Goal: Task Accomplishment & Management: Manage account settings

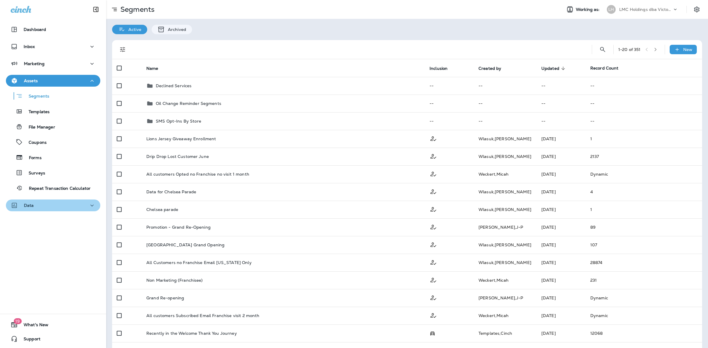
click at [72, 200] on button "Data" at bounding box center [53, 206] width 94 height 12
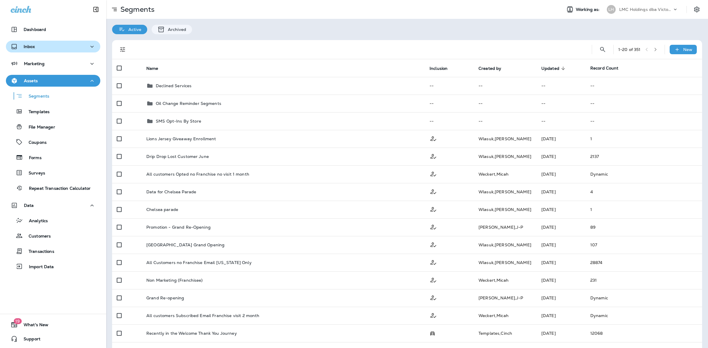
click at [72, 43] on div "Inbox" at bounding box center [53, 46] width 85 height 7
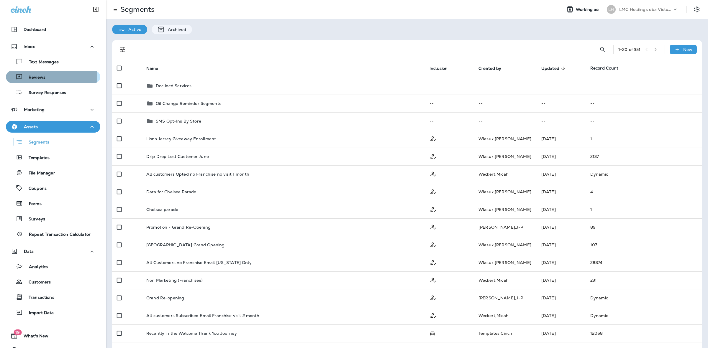
click at [46, 77] on div "Reviews" at bounding box center [53, 77] width 90 height 9
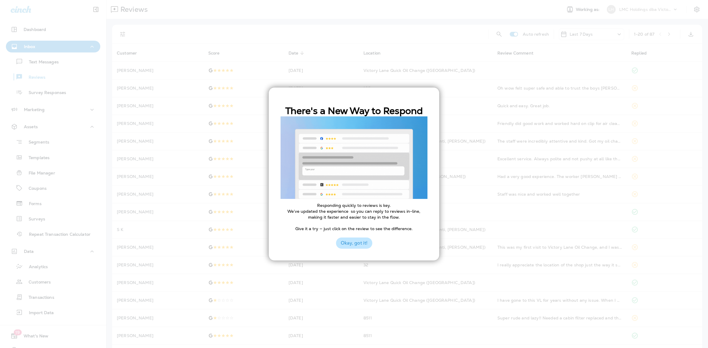
click at [337, 244] on button "Okay, got it!" at bounding box center [354, 243] width 36 height 11
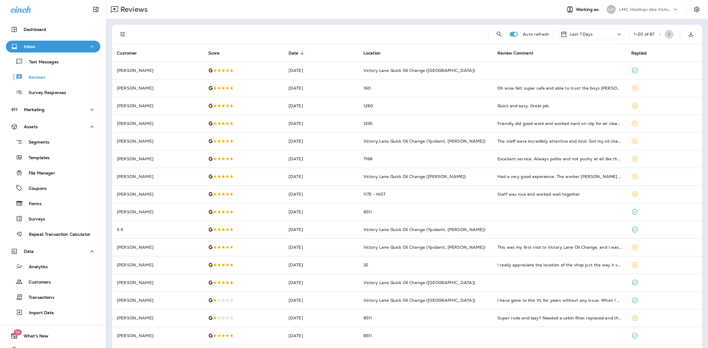
click at [667, 35] on icon "button" at bounding box center [669, 34] width 4 height 4
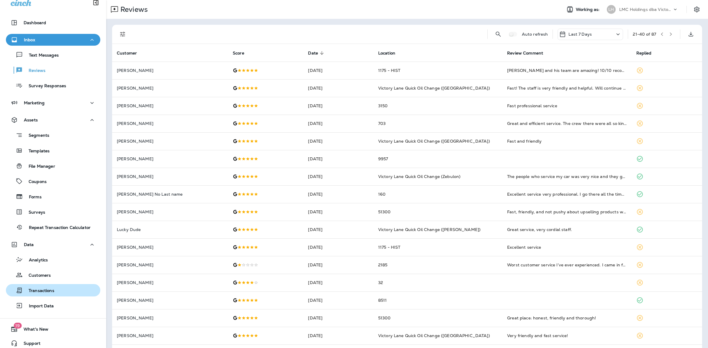
scroll to position [11, 0]
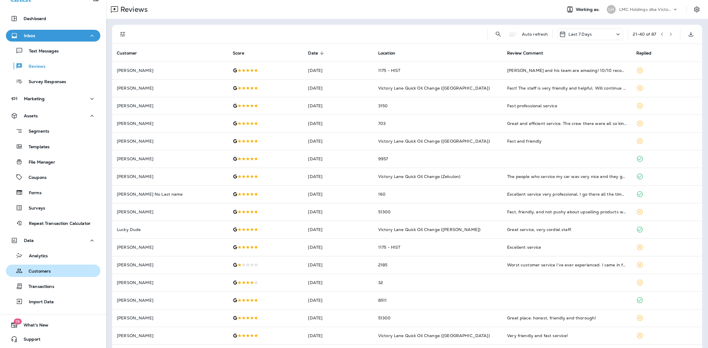
click at [50, 269] on p "Customers" at bounding box center [37, 272] width 28 height 6
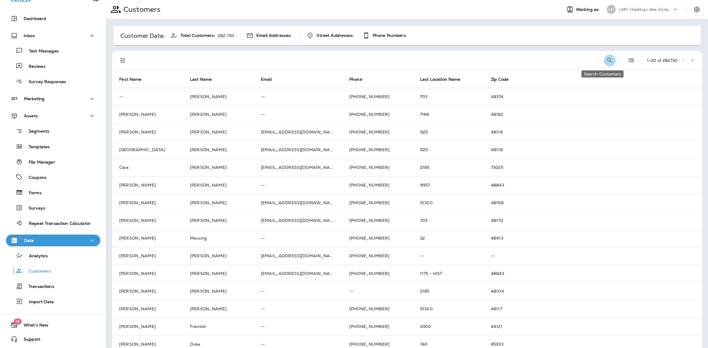
click at [606, 59] on icon "Search Customers" at bounding box center [609, 60] width 7 height 7
click at [565, 62] on input "text" at bounding box center [578, 60] width 61 height 16
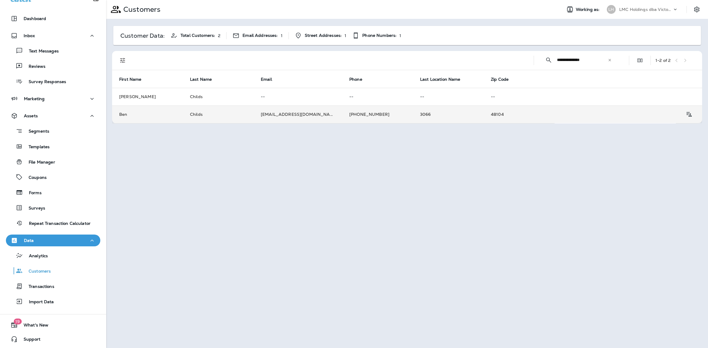
click at [440, 117] on td "3066" at bounding box center [448, 115] width 71 height 18
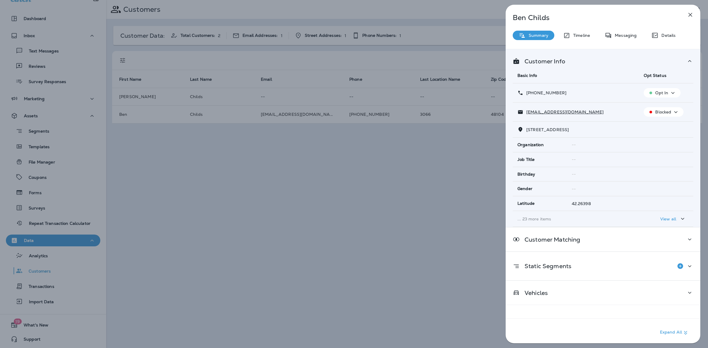
click at [661, 39] on div "Details" at bounding box center [663, 35] width 36 height 9
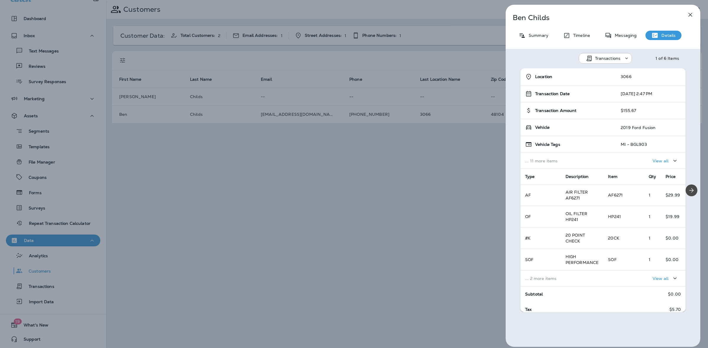
click at [692, 16] on icon "button" at bounding box center [689, 14] width 7 height 7
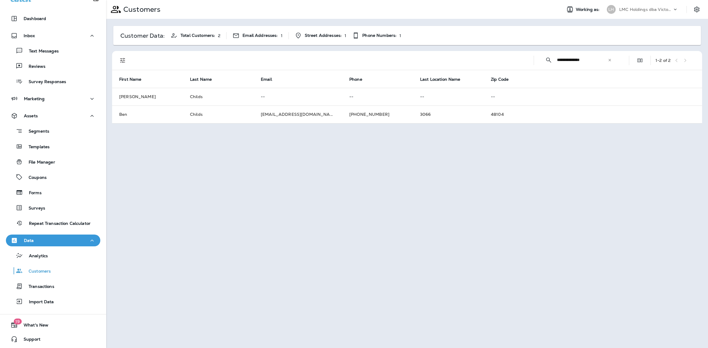
drag, startPoint x: 589, startPoint y: 58, endPoint x: 537, endPoint y: 60, distance: 52.2
click at [537, 60] on div "**********" at bounding box center [408, 60] width 583 height 19
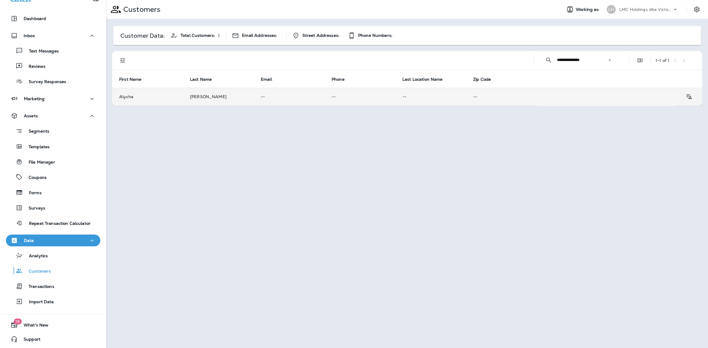
click at [494, 99] on p "--" at bounding box center [501, 96] width 57 height 5
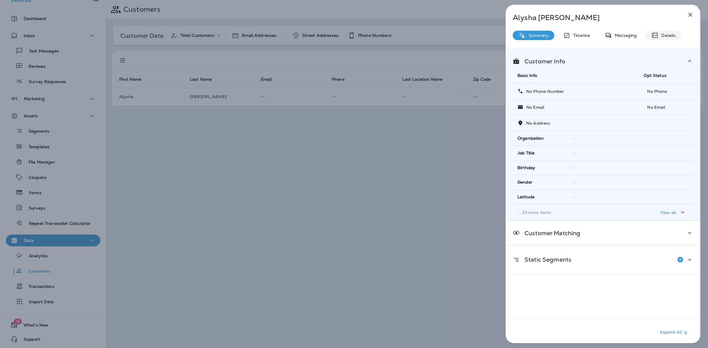
click at [667, 34] on p "Details" at bounding box center [666, 35] width 17 height 5
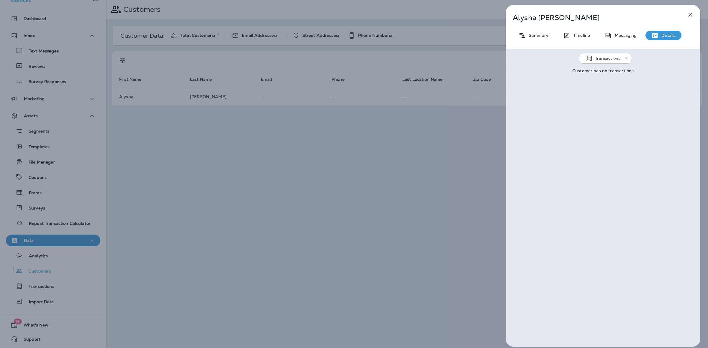
drag, startPoint x: 639, startPoint y: 24, endPoint x: 638, endPoint y: 27, distance: 3.0
click at [639, 25] on div "[PERSON_NAME] Summary Timeline Messaging Details Transactions Customer has no t…" at bounding box center [602, 176] width 195 height 342
click at [633, 30] on div "[PERSON_NAME] Summary Timeline Messaging Details Transactions Customer has no t…" at bounding box center [602, 176] width 195 height 342
click at [627, 33] on p "Messaging" at bounding box center [623, 35] width 25 height 5
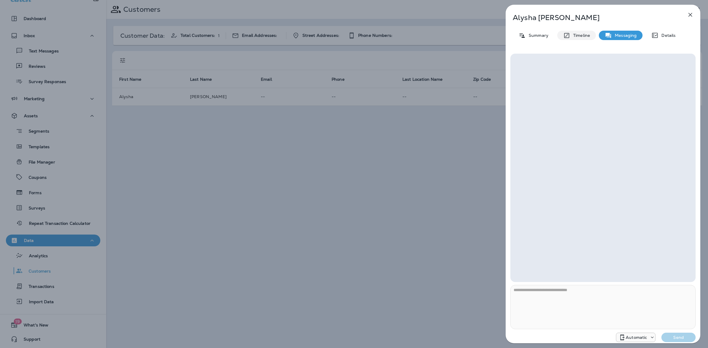
click at [574, 38] on div "Timeline" at bounding box center [576, 35] width 39 height 9
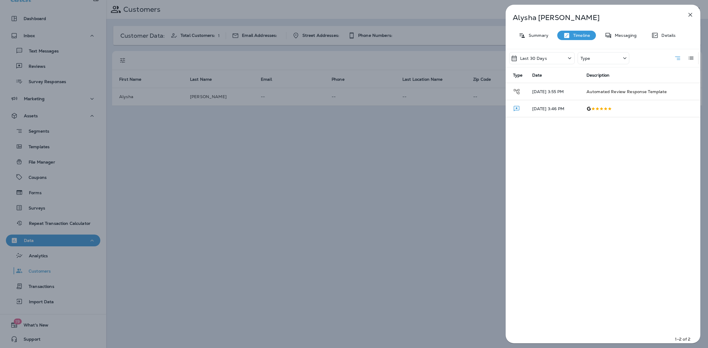
click at [617, 40] on div "[PERSON_NAME] Summary Timeline Messaging Details Last 30 Days Type Type Date De…" at bounding box center [602, 176] width 195 height 342
click at [618, 38] on div "Messaging" at bounding box center [620, 35] width 44 height 9
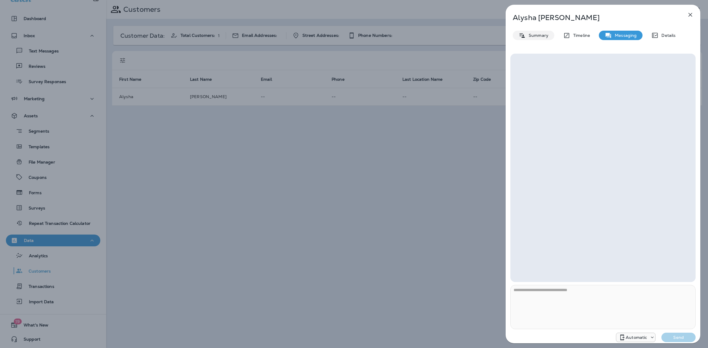
click at [542, 39] on div "Summary" at bounding box center [533, 35] width 42 height 9
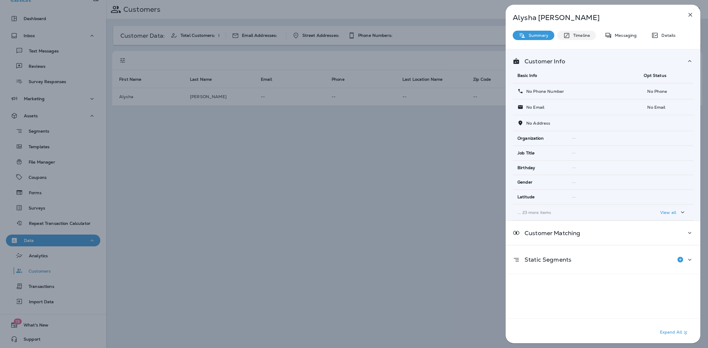
click at [586, 39] on div "Timeline" at bounding box center [576, 35] width 39 height 9
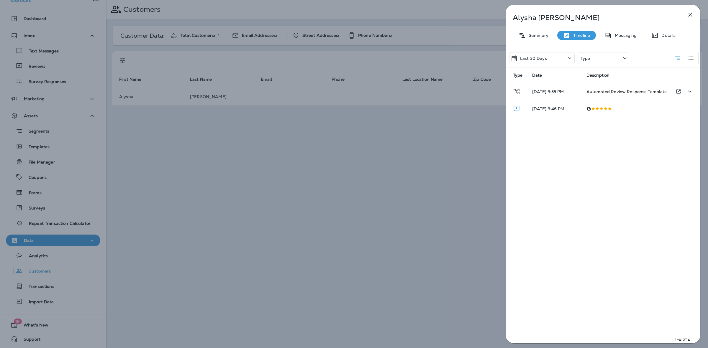
click at [629, 91] on span "Automated Review Response Template" at bounding box center [626, 91] width 80 height 5
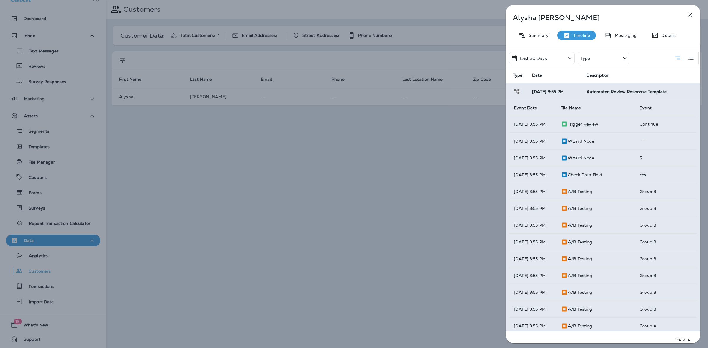
click at [545, 54] on div "Last 30 Days" at bounding box center [541, 58] width 65 height 12
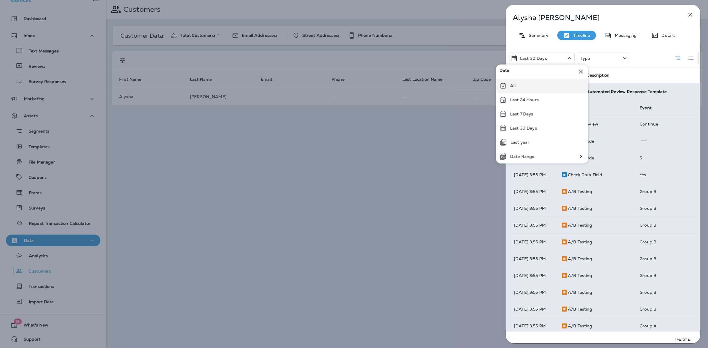
click at [531, 83] on div "All" at bounding box center [542, 86] width 92 height 14
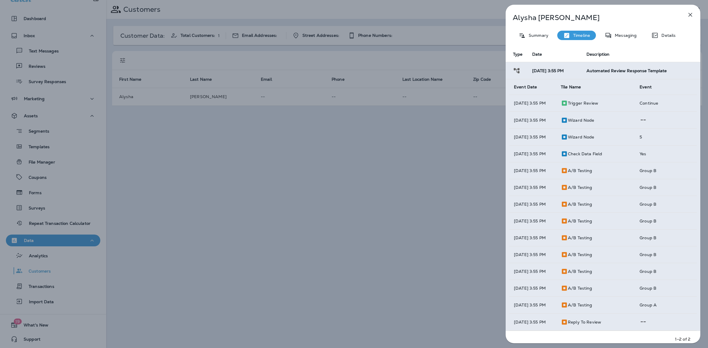
scroll to position [39, 0]
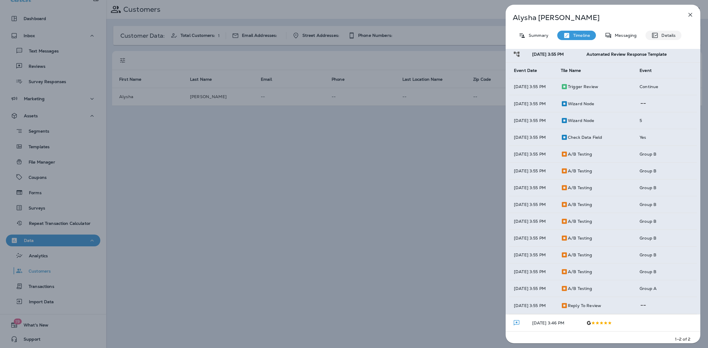
click at [671, 36] on p "Details" at bounding box center [666, 35] width 17 height 5
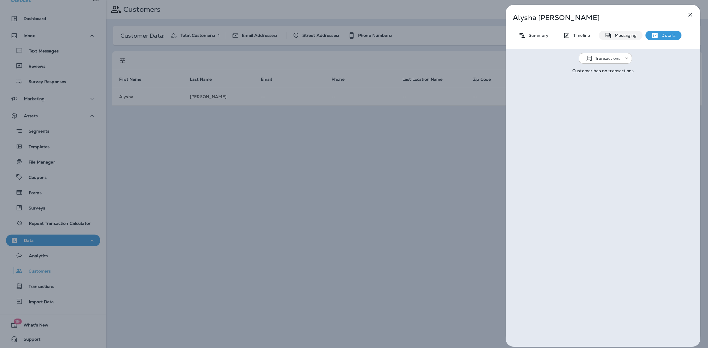
click at [613, 33] on p "Messaging" at bounding box center [623, 35] width 25 height 5
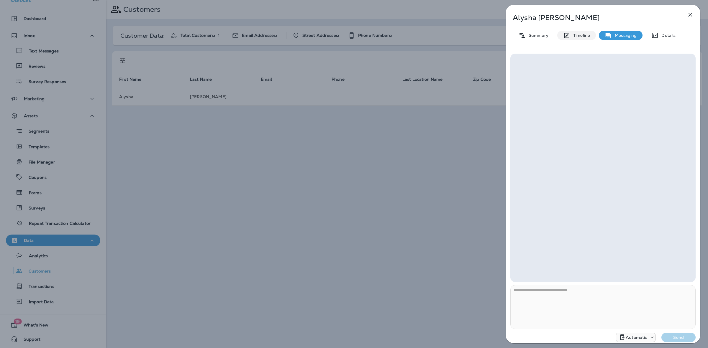
click at [580, 35] on p "Timeline" at bounding box center [580, 35] width 20 height 5
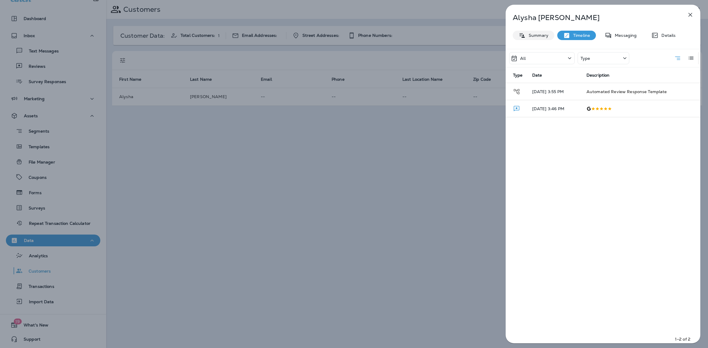
click at [537, 34] on p "Summary" at bounding box center [536, 35] width 23 height 5
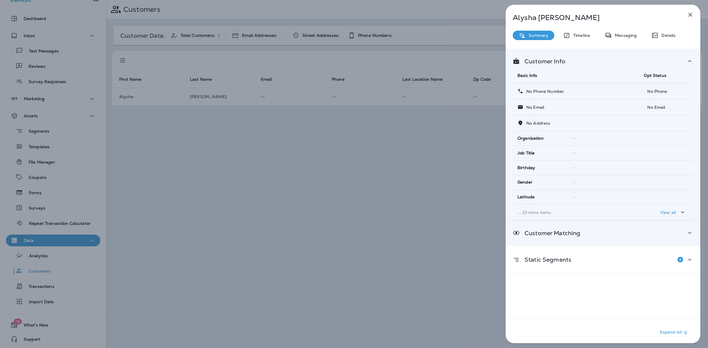
click at [640, 229] on div "Customer Matching" at bounding box center [602, 233] width 195 height 24
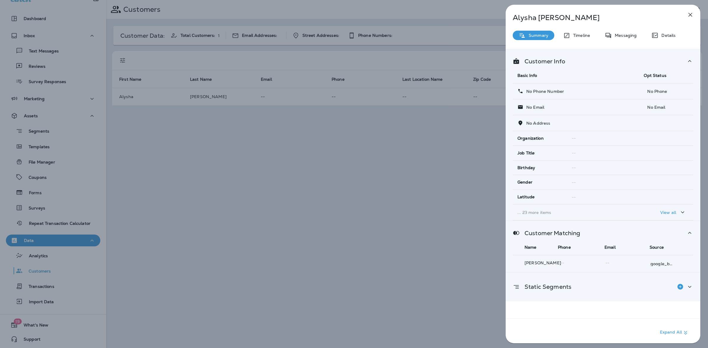
click at [633, 282] on div "Static Segments" at bounding box center [602, 287] width 180 height 12
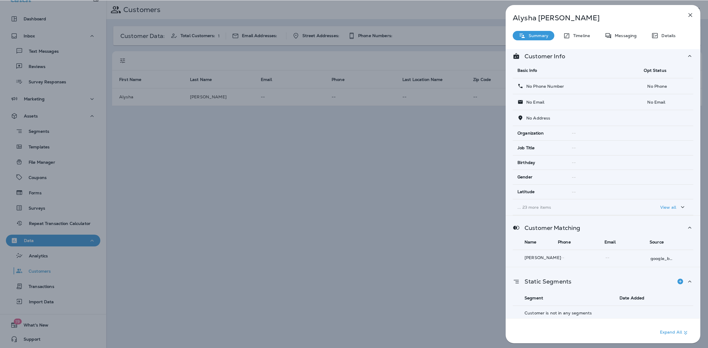
scroll to position [8, 0]
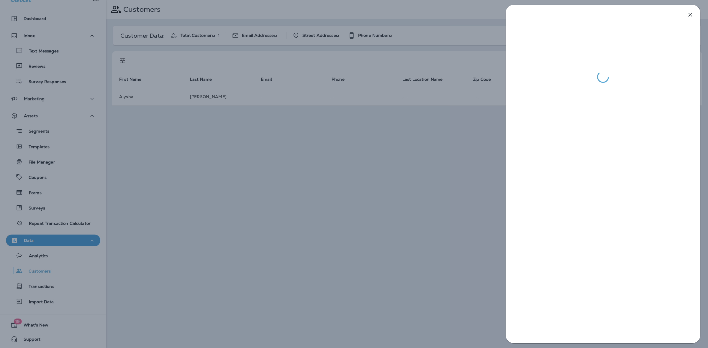
click at [502, 168] on div at bounding box center [354, 174] width 708 height 348
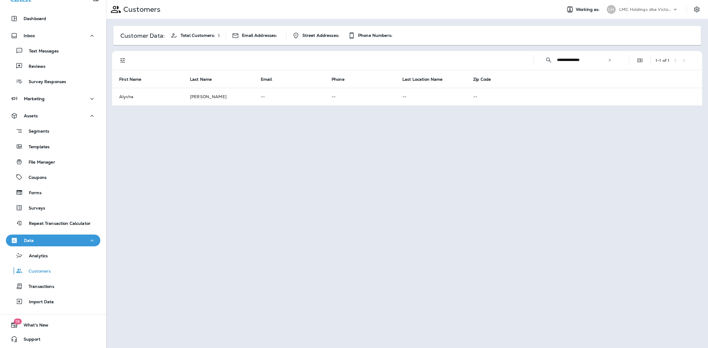
drag, startPoint x: 590, startPoint y: 62, endPoint x: 543, endPoint y: 65, distance: 47.0
click at [542, 63] on div "**********" at bounding box center [578, 60] width 80 height 16
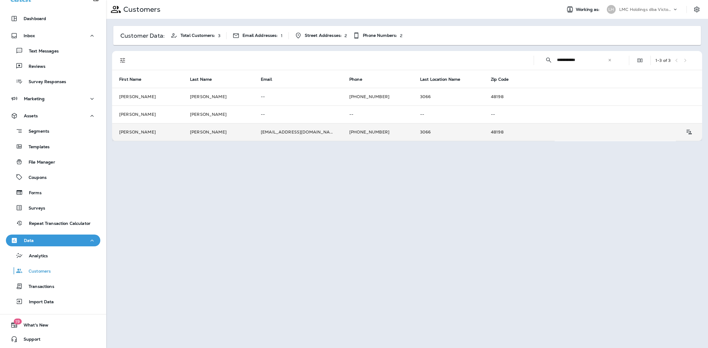
click at [483, 131] on td "48198" at bounding box center [518, 132] width 71 height 18
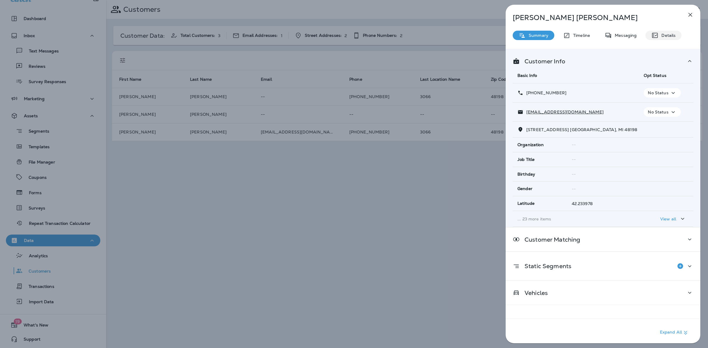
click at [666, 38] on div "Details" at bounding box center [663, 35] width 36 height 9
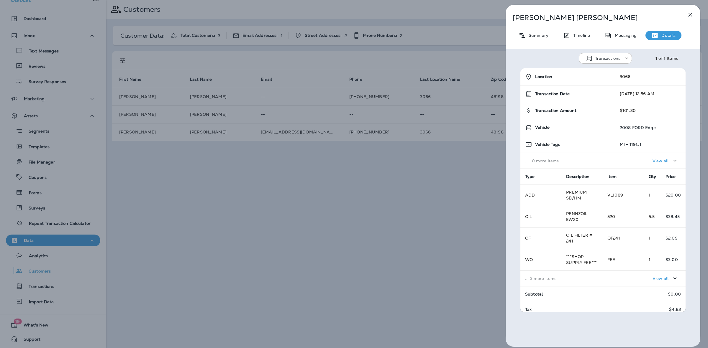
click at [689, 18] on icon "button" at bounding box center [689, 14] width 7 height 7
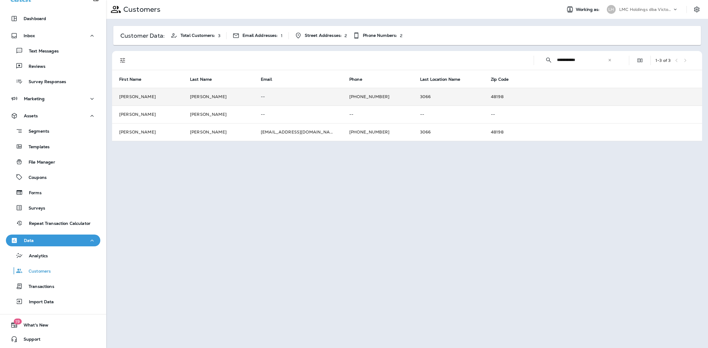
click at [483, 95] on td "48198" at bounding box center [592, 97] width 218 height 18
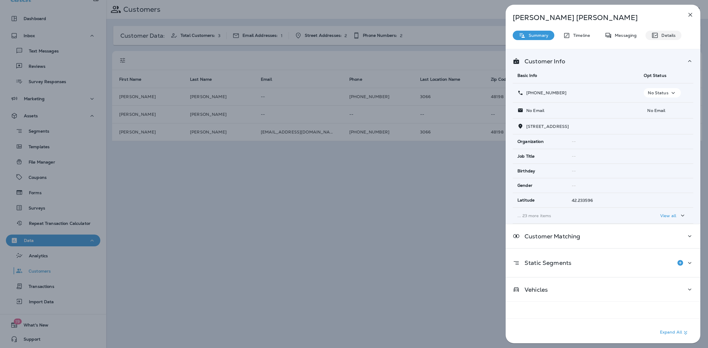
click at [670, 36] on p "Details" at bounding box center [666, 35] width 17 height 5
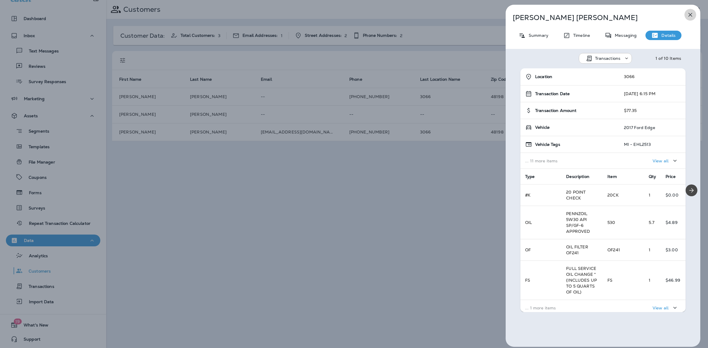
click at [693, 16] on icon "button" at bounding box center [689, 14] width 7 height 7
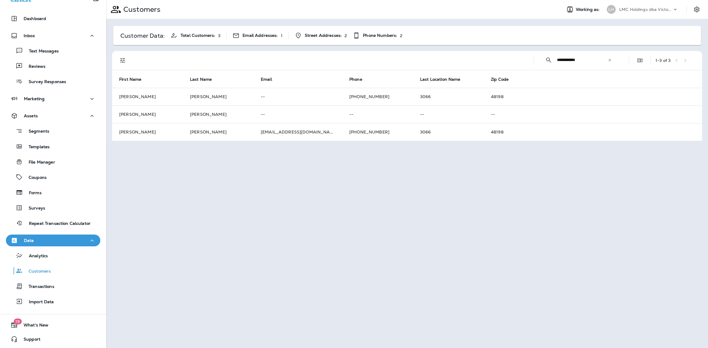
drag, startPoint x: 588, startPoint y: 62, endPoint x: 535, endPoint y: 58, distance: 52.9
click at [537, 58] on div "**********" at bounding box center [408, 60] width 583 height 19
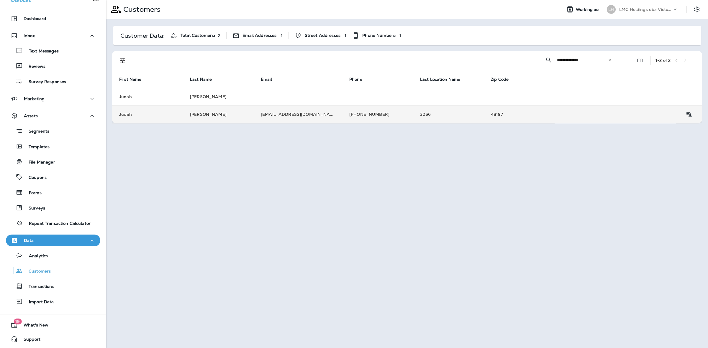
click at [426, 119] on td "3066" at bounding box center [448, 115] width 71 height 18
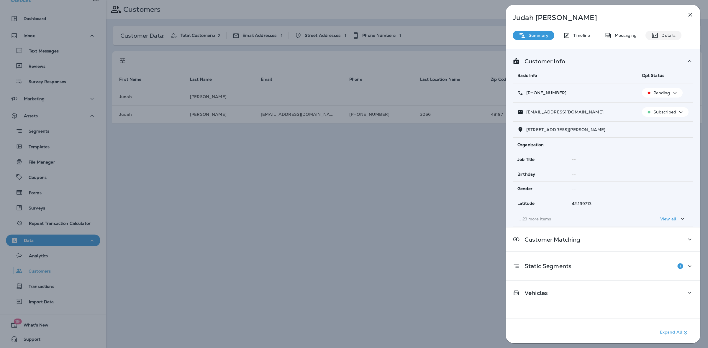
click at [670, 34] on p "Details" at bounding box center [666, 35] width 17 height 5
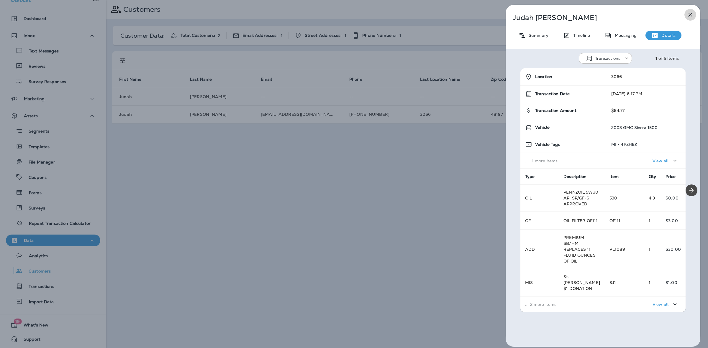
click at [686, 15] on button "button" at bounding box center [690, 15] width 12 height 12
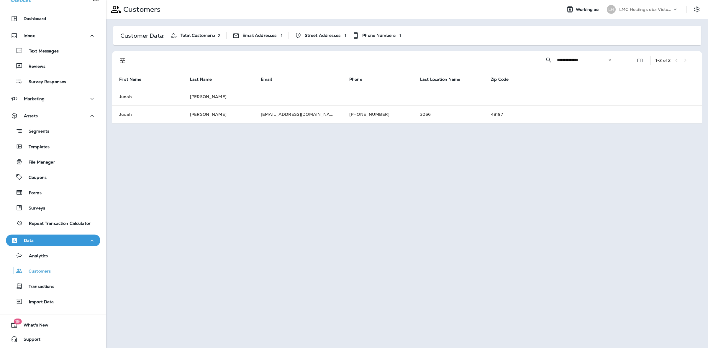
drag, startPoint x: 593, startPoint y: 62, endPoint x: 537, endPoint y: 62, distance: 56.6
click at [537, 62] on div "**********" at bounding box center [408, 60] width 583 height 19
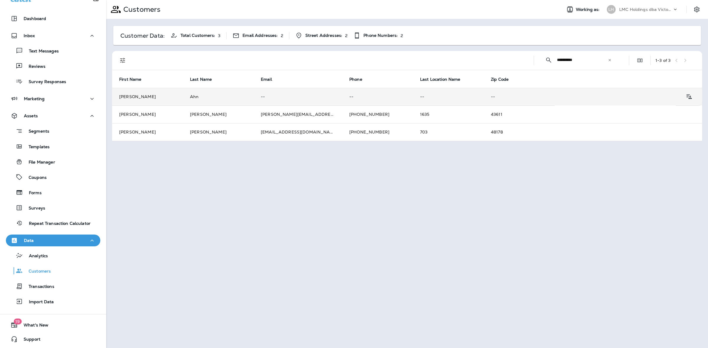
click at [372, 99] on p "--" at bounding box center [377, 96] width 57 height 5
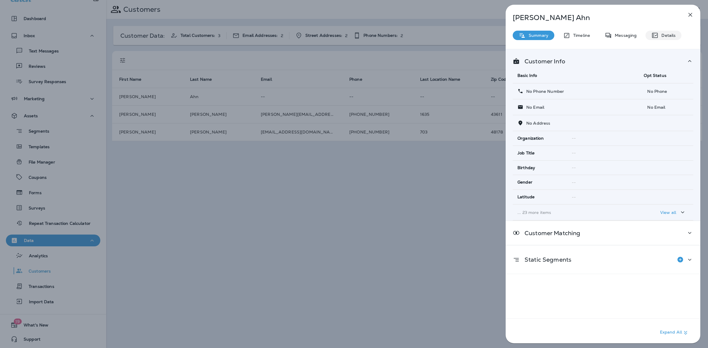
click at [667, 34] on p "Details" at bounding box center [666, 35] width 17 height 5
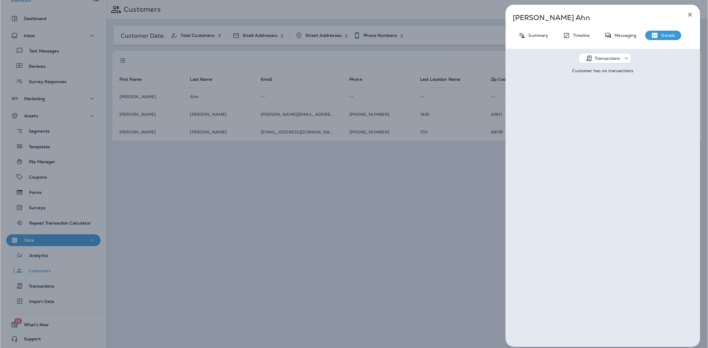
scroll to position [11, 0]
drag, startPoint x: 690, startPoint y: 11, endPoint x: 694, endPoint y: 11, distance: 4.1
click at [691, 11] on icon "button" at bounding box center [689, 14] width 7 height 7
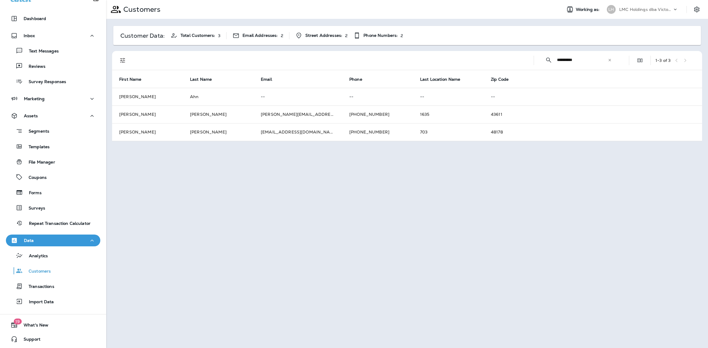
click at [590, 59] on input "**********" at bounding box center [582, 60] width 51 height 16
drag, startPoint x: 590, startPoint y: 59, endPoint x: 524, endPoint y: 59, distance: 66.0
click at [531, 60] on div "**********" at bounding box center [408, 60] width 583 height 19
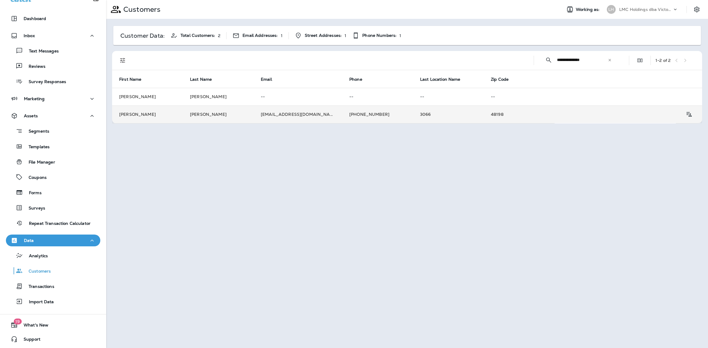
click at [432, 111] on td "3066" at bounding box center [448, 115] width 71 height 18
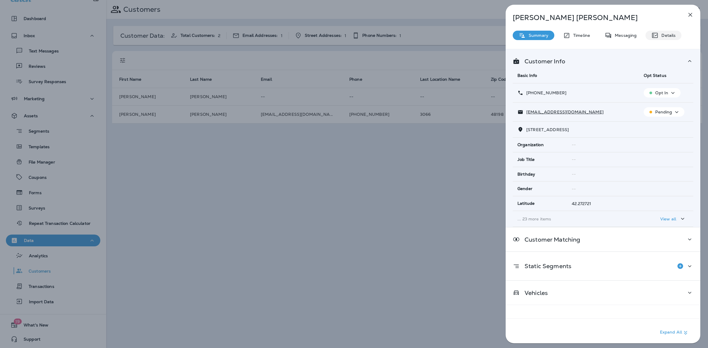
click at [662, 37] on p "Details" at bounding box center [666, 35] width 17 height 5
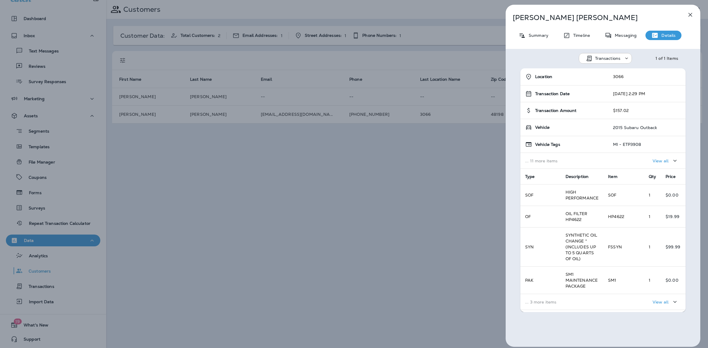
click at [690, 16] on icon "button" at bounding box center [689, 14] width 7 height 7
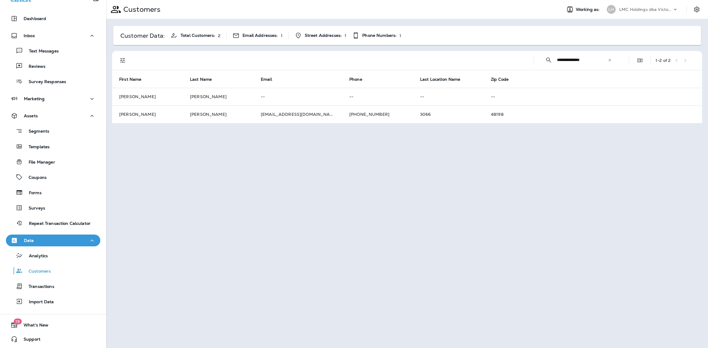
drag, startPoint x: 593, startPoint y: 61, endPoint x: 521, endPoint y: 64, distance: 71.4
click at [522, 64] on div "**********" at bounding box center [408, 60] width 583 height 19
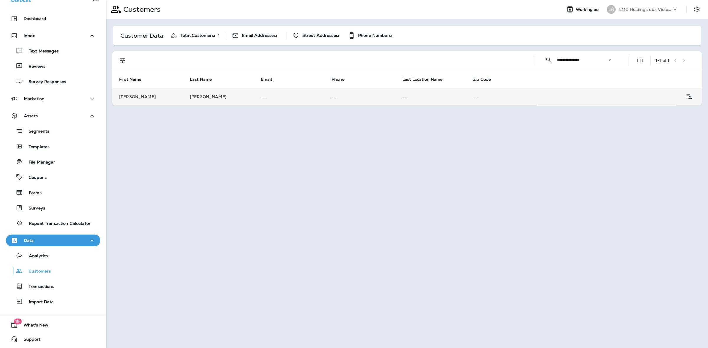
type input "**********"
click at [486, 98] on p "--" at bounding box center [501, 96] width 57 height 5
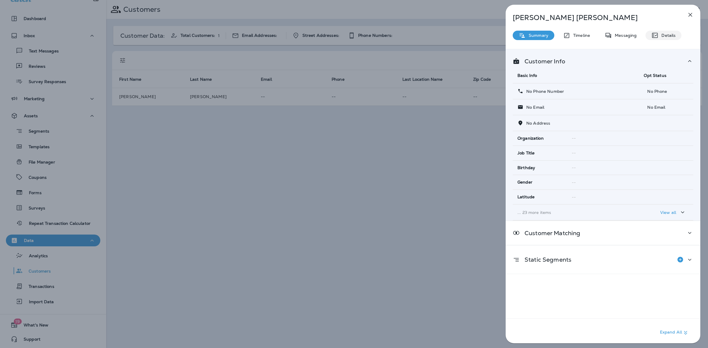
click at [669, 34] on p "Details" at bounding box center [666, 35] width 17 height 5
